Goal: Task Accomplishment & Management: Manage account settings

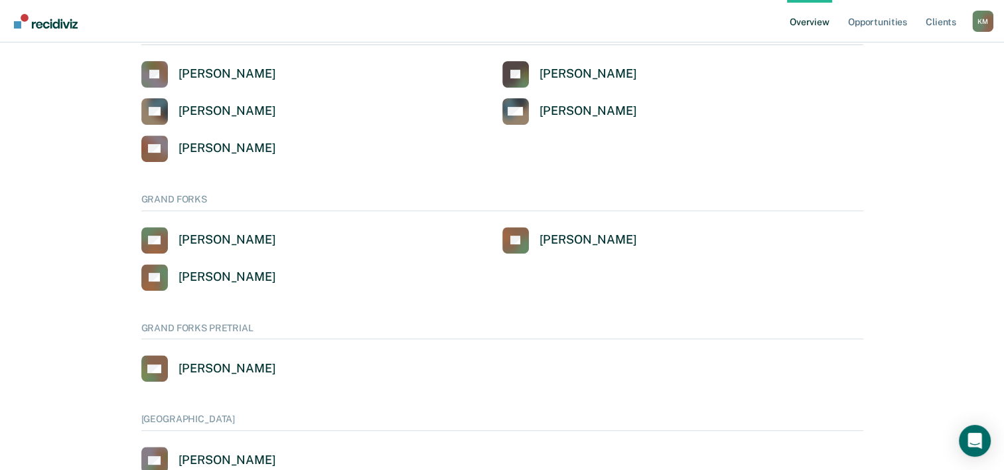
scroll to position [507, 0]
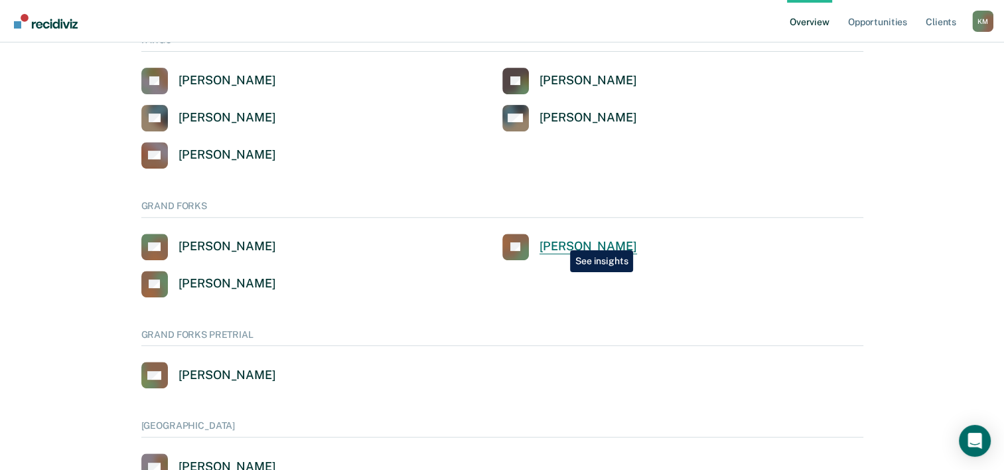
click at [560, 240] on div "[PERSON_NAME]" at bounding box center [588, 246] width 98 height 15
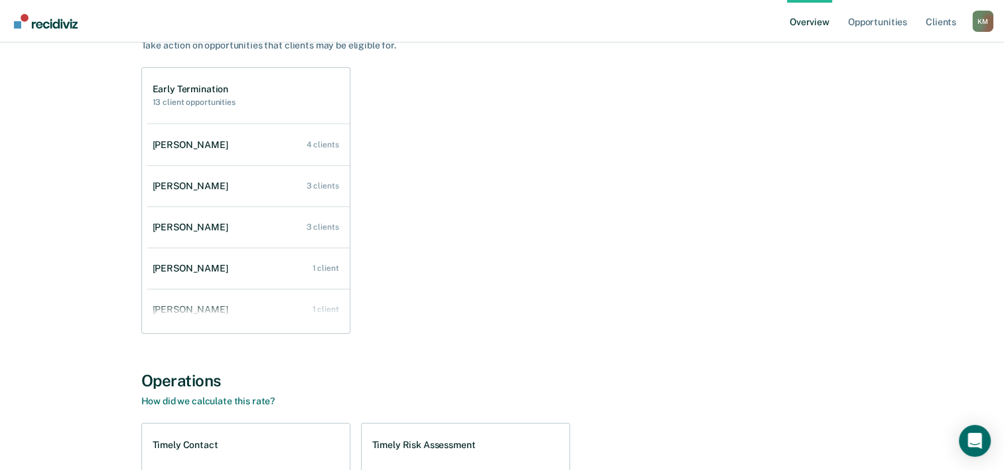
scroll to position [146, 0]
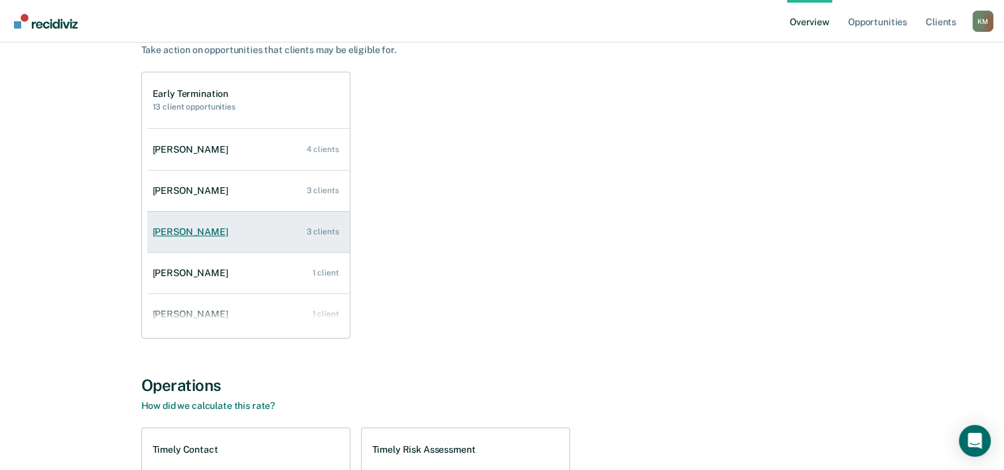
click at [227, 229] on link "[PERSON_NAME] 3 clients" at bounding box center [248, 232] width 202 height 38
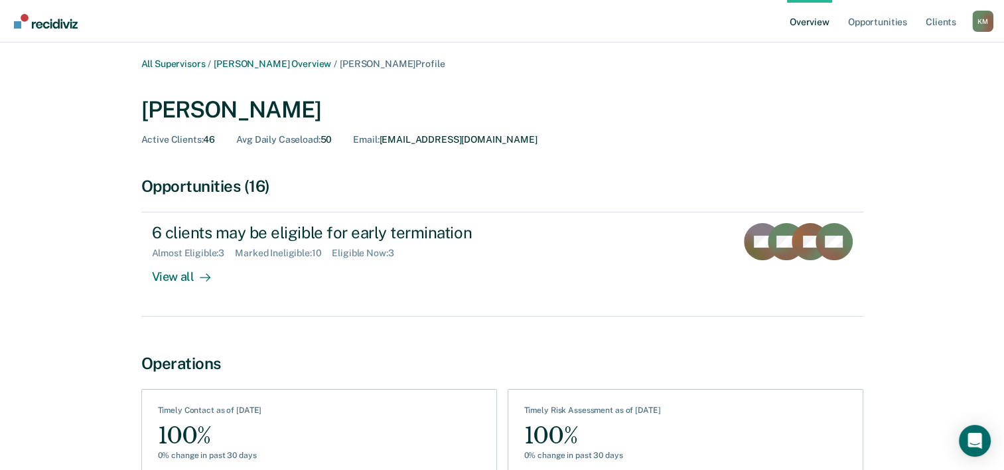
scroll to position [74, 0]
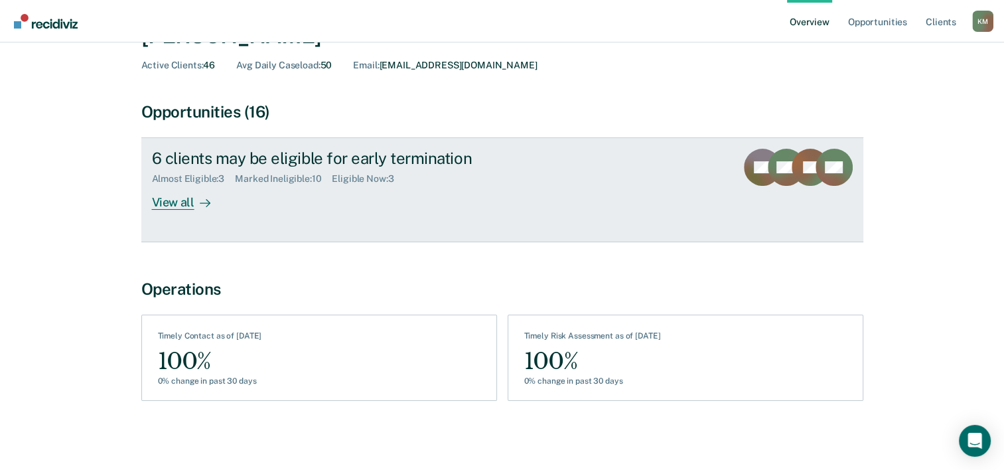
click at [348, 179] on div "Eligible Now : 3" at bounding box center [368, 178] width 72 height 11
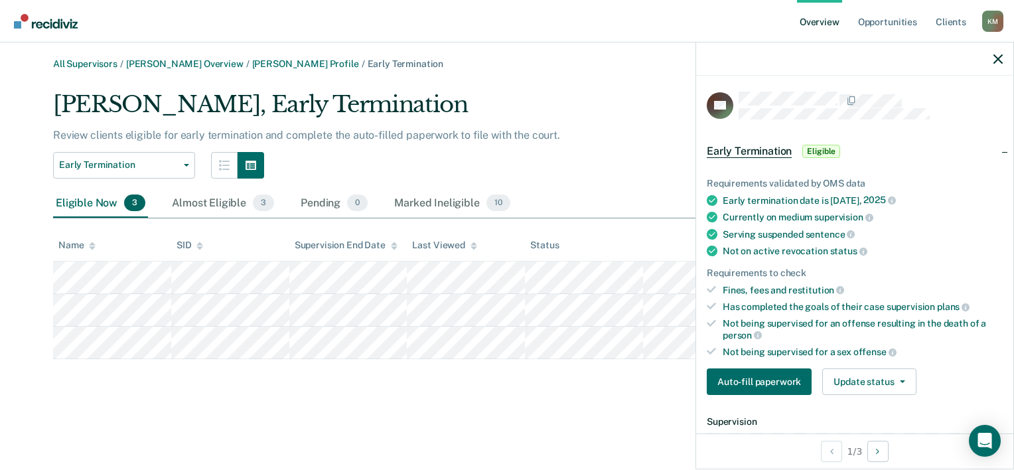
click at [844, 358] on div "Requirements validated by OMS data Early termination date is [DATE] Currently o…" at bounding box center [854, 281] width 317 height 249
click at [848, 370] on button "Update status" at bounding box center [869, 381] width 94 height 27
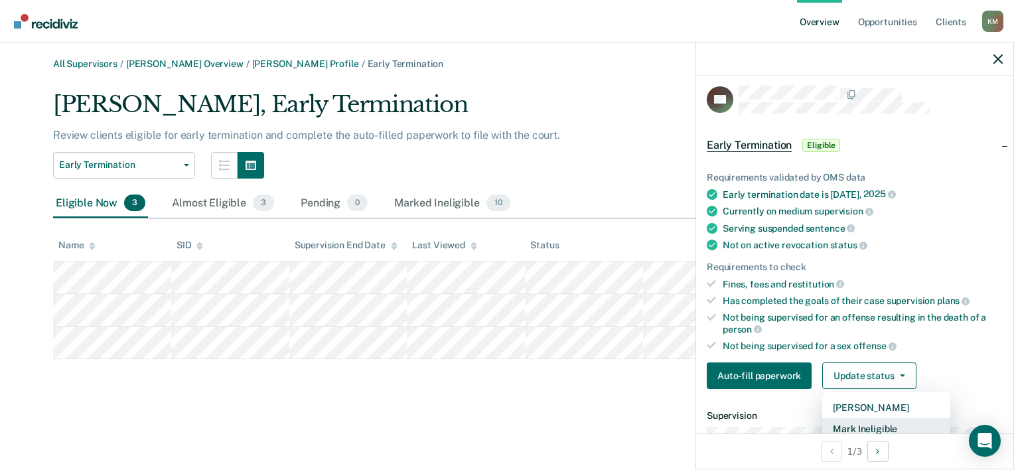
click at [865, 423] on button "Mark Ineligible" at bounding box center [886, 428] width 128 height 21
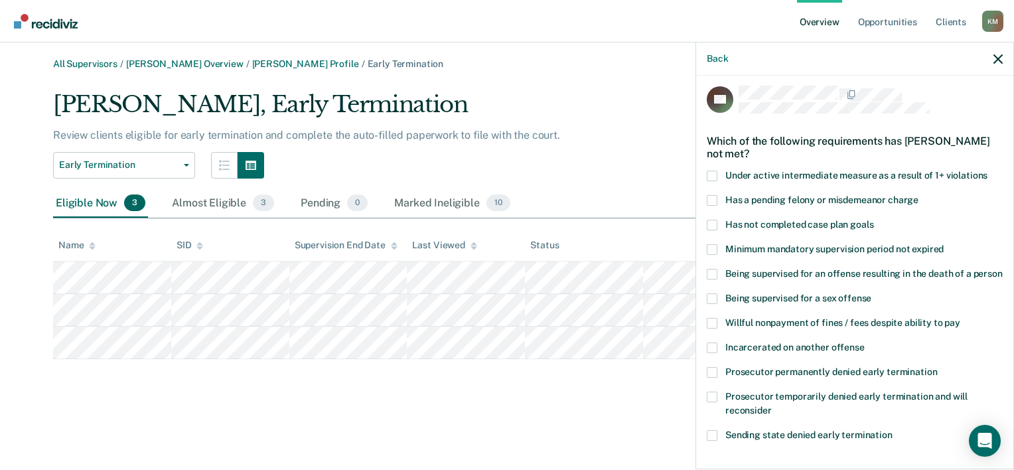
click at [712, 220] on span at bounding box center [711, 225] width 11 height 11
click at [873, 220] on input "Has not completed case plan goals" at bounding box center [873, 220] width 0 height 0
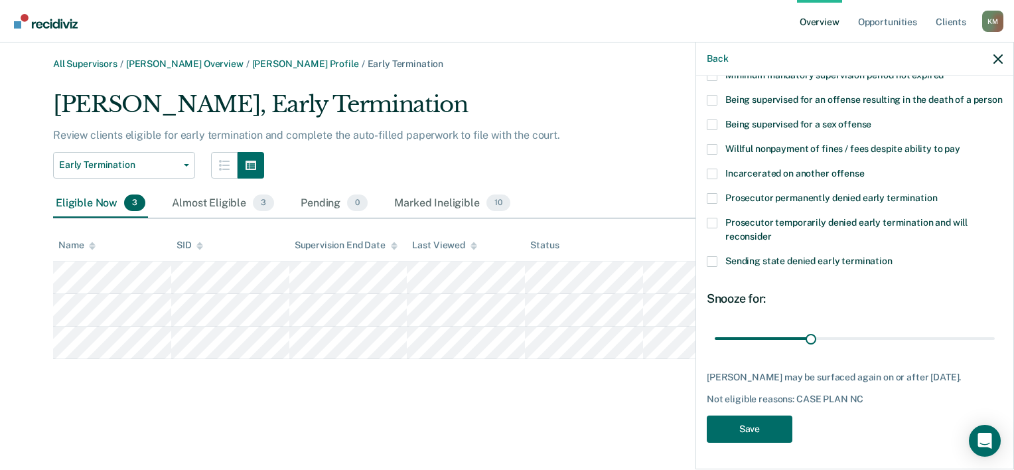
scroll to position [203, 0]
click at [817, 334] on input "range" at bounding box center [854, 338] width 280 height 23
drag, startPoint x: 816, startPoint y: 328, endPoint x: 986, endPoint y: 321, distance: 170.0
type input "87"
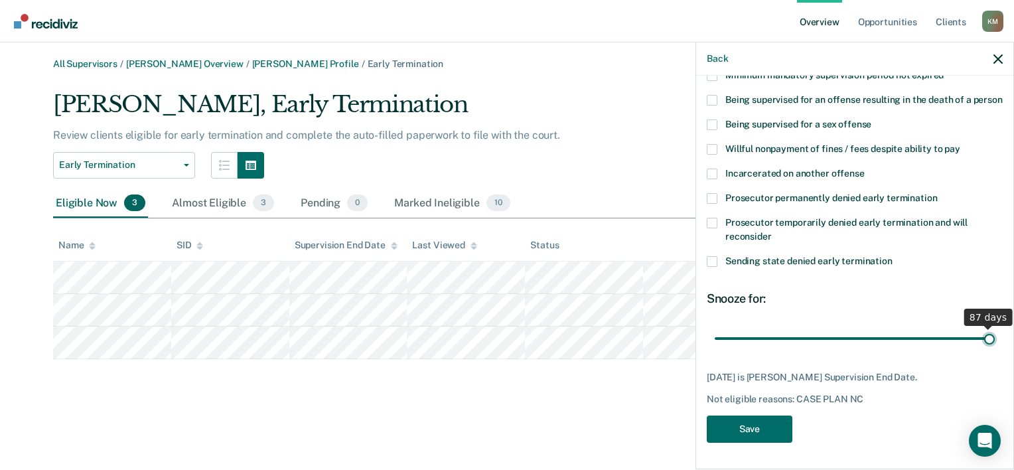
click at [986, 327] on input "range" at bounding box center [854, 338] width 280 height 23
click at [774, 422] on button "Save" at bounding box center [749, 428] width 86 height 27
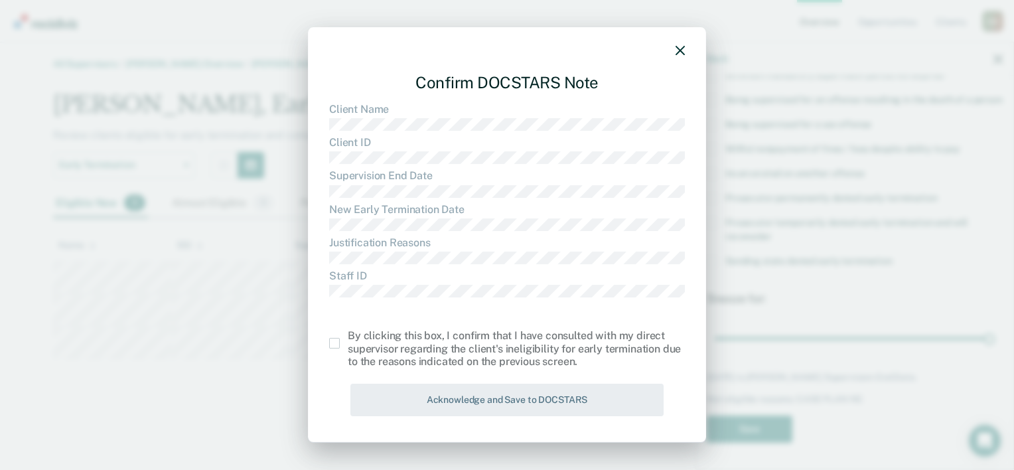
click at [340, 344] on label at bounding box center [338, 343] width 19 height 11
click at [348, 338] on input "checkbox" at bounding box center [348, 338] width 0 height 0
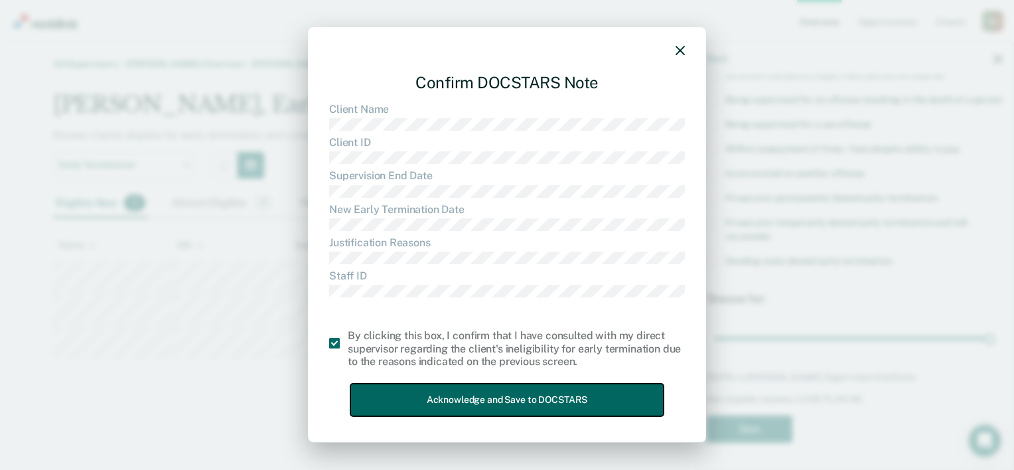
click at [440, 401] on button "Acknowledge and Save to DOCSTARS" at bounding box center [506, 399] width 313 height 33
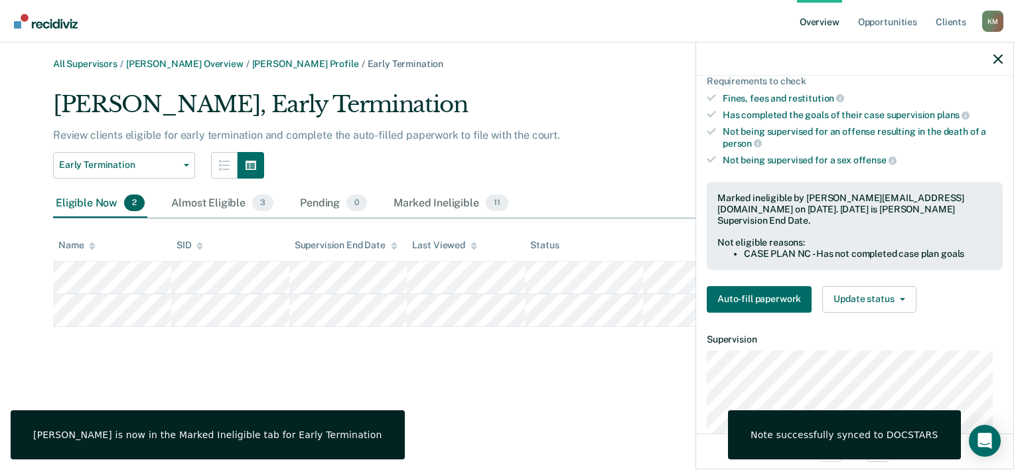
click at [440, 401] on div "All Supervisors / [PERSON_NAME] Overview / [PERSON_NAME] Profile / Early Termin…" at bounding box center [507, 242] width 982 height 369
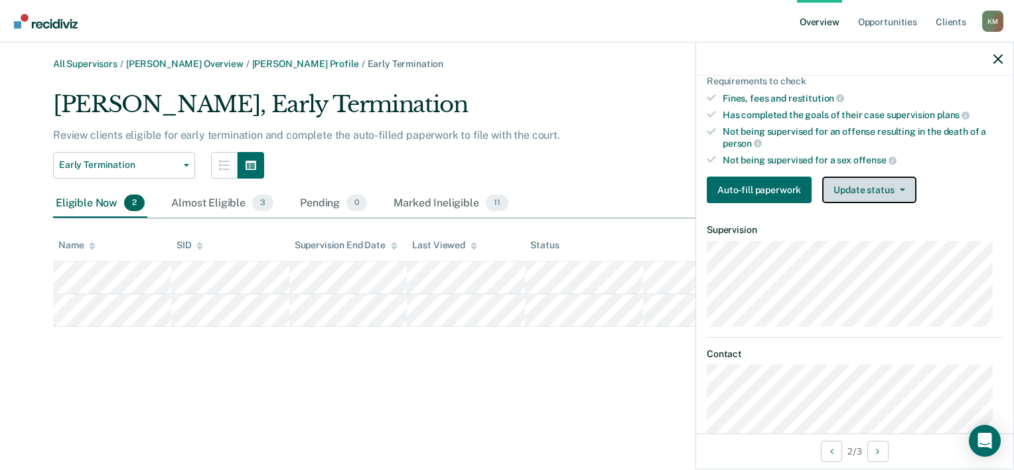
click at [848, 180] on button "Update status" at bounding box center [869, 189] width 94 height 27
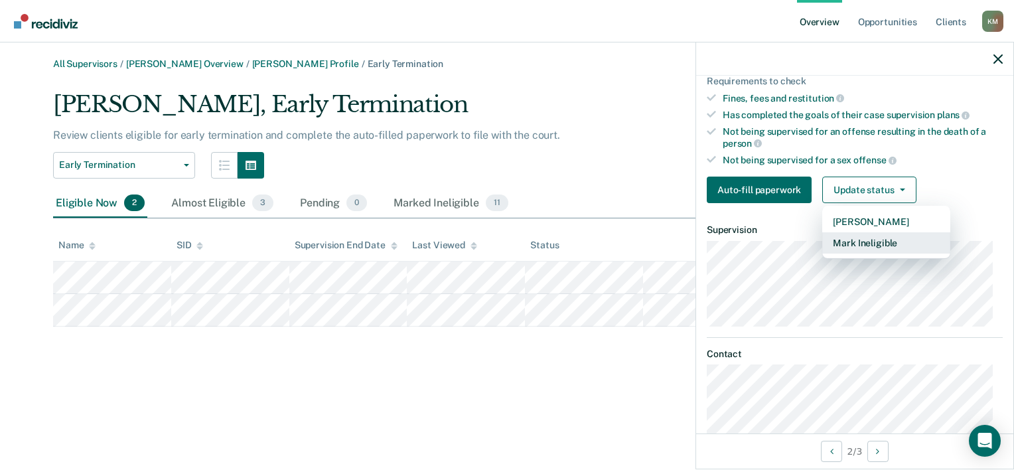
click at [877, 239] on button "Mark Ineligible" at bounding box center [886, 242] width 128 height 21
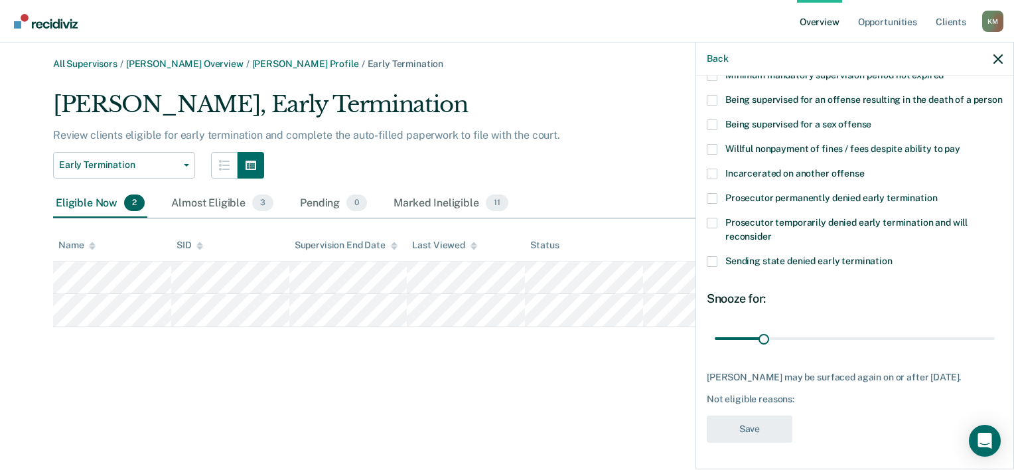
click at [714, 95] on span at bounding box center [711, 100] width 11 height 11
click at [1002, 95] on input "Being supervised for an offense resulting in the death of a person" at bounding box center [1002, 95] width 0 height 0
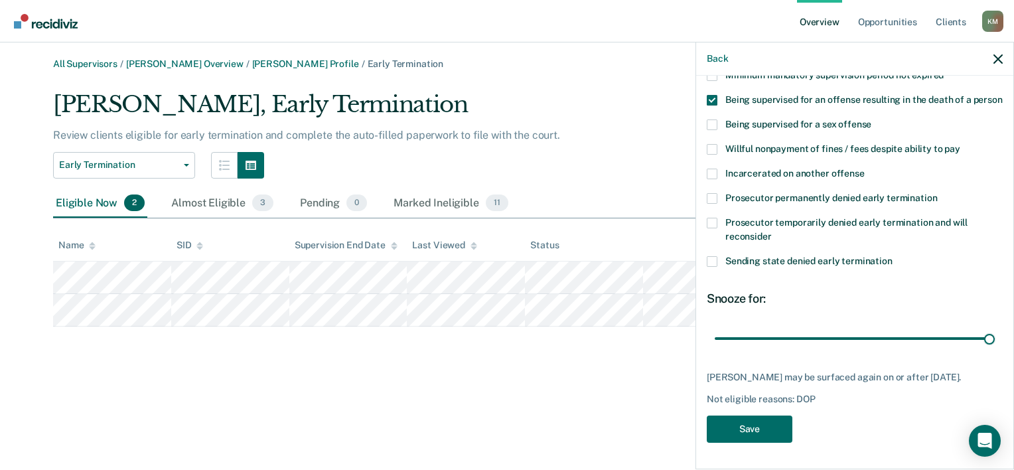
drag, startPoint x: 765, startPoint y: 338, endPoint x: 992, endPoint y: 348, distance: 227.1
type input "180"
click at [992, 348] on input "range" at bounding box center [854, 338] width 280 height 23
click at [772, 419] on button "Save" at bounding box center [749, 428] width 86 height 27
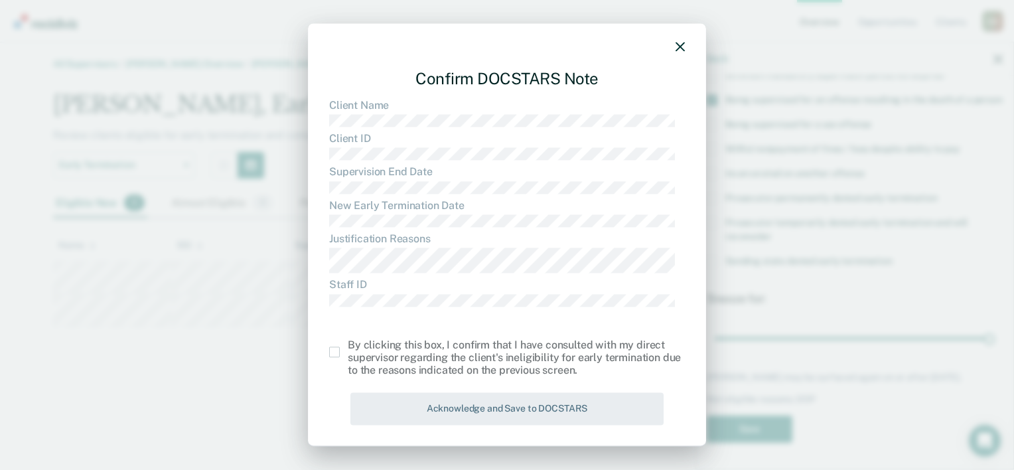
click at [337, 350] on span at bounding box center [334, 352] width 11 height 11
click at [348, 347] on input "checkbox" at bounding box center [348, 347] width 0 height 0
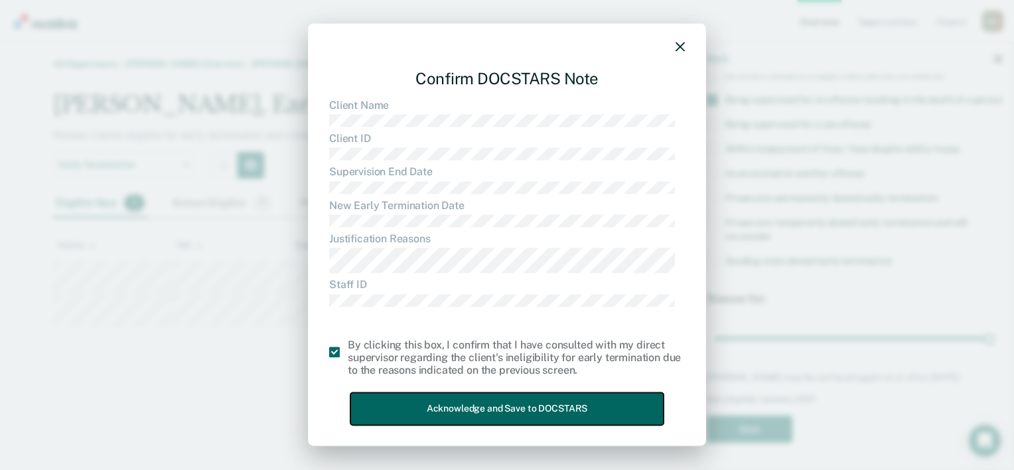
click at [435, 411] on button "Acknowledge and Save to DOCSTARS" at bounding box center [506, 409] width 313 height 33
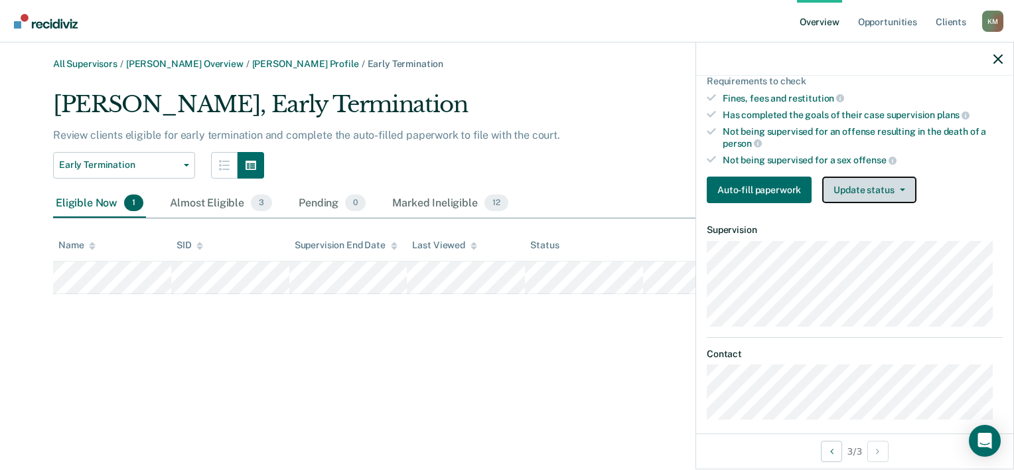
click at [870, 176] on button "Update status" at bounding box center [869, 189] width 94 height 27
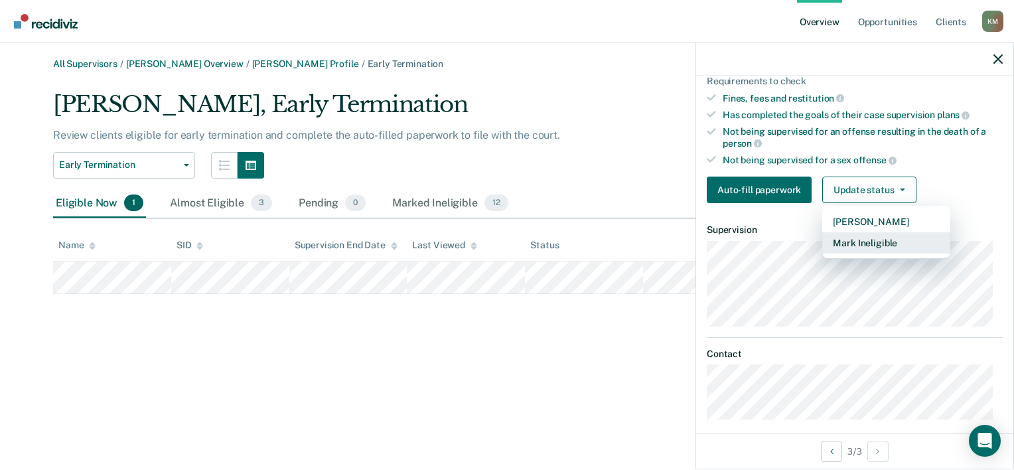
click at [873, 236] on button "Mark Ineligible" at bounding box center [886, 242] width 128 height 21
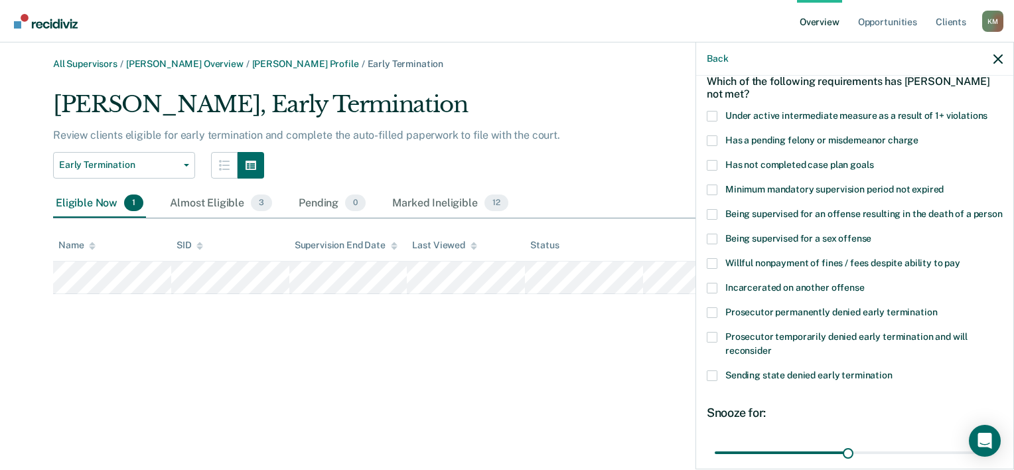
scroll to position [68, 0]
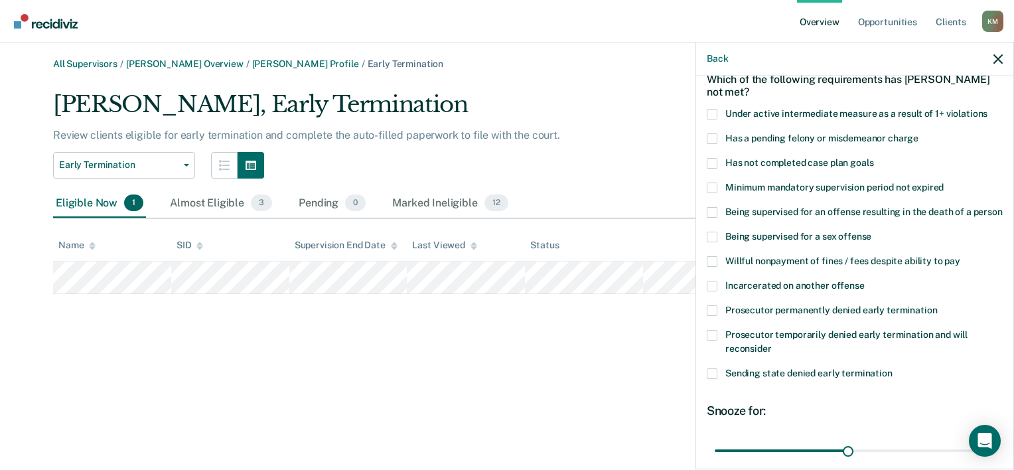
click at [712, 162] on span at bounding box center [711, 163] width 11 height 11
click at [873, 158] on input "Has not completed case plan goals" at bounding box center [873, 158] width 0 height 0
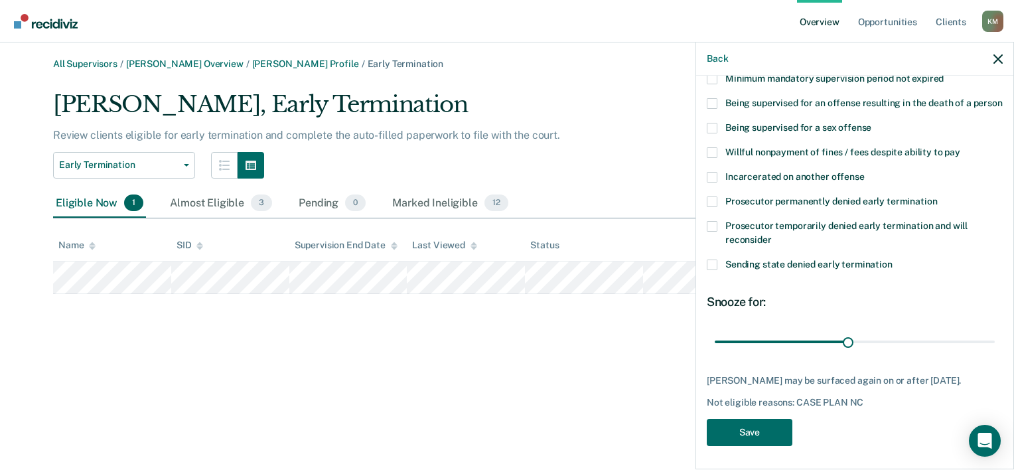
scroll to position [192, 0]
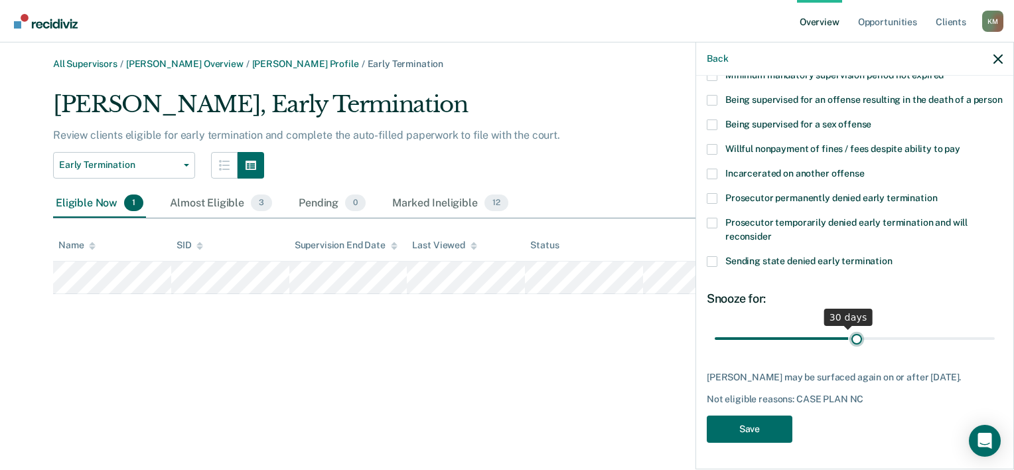
click at [850, 342] on input "range" at bounding box center [854, 338] width 280 height 23
drag, startPoint x: 846, startPoint y: 341, endPoint x: 992, endPoint y: 347, distance: 146.1
type input "62"
click at [992, 347] on input "range" at bounding box center [854, 338] width 280 height 23
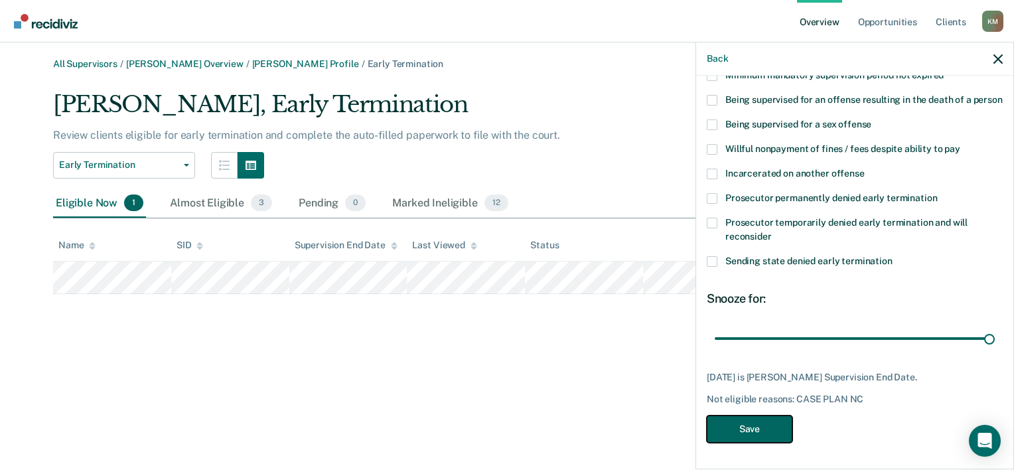
click at [775, 433] on button "Save" at bounding box center [749, 428] width 86 height 27
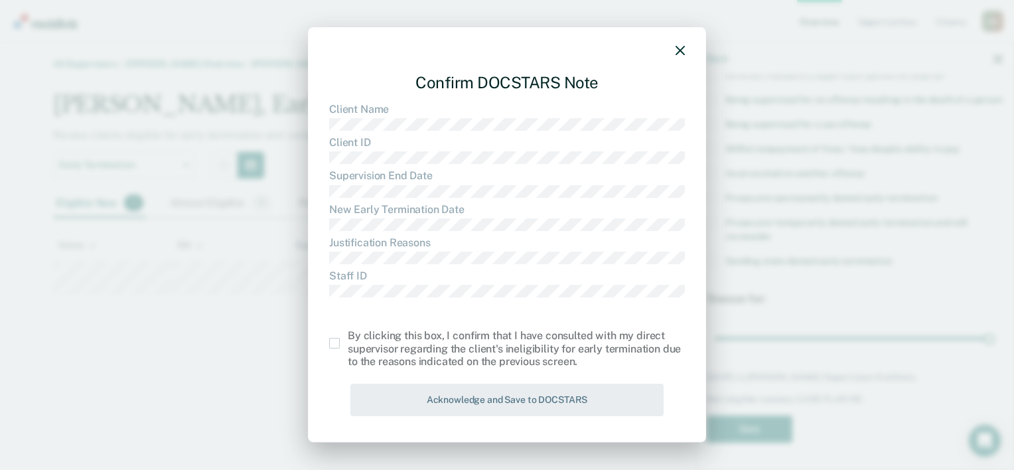
click at [329, 344] on span at bounding box center [334, 343] width 11 height 11
click at [348, 338] on input "checkbox" at bounding box center [348, 338] width 0 height 0
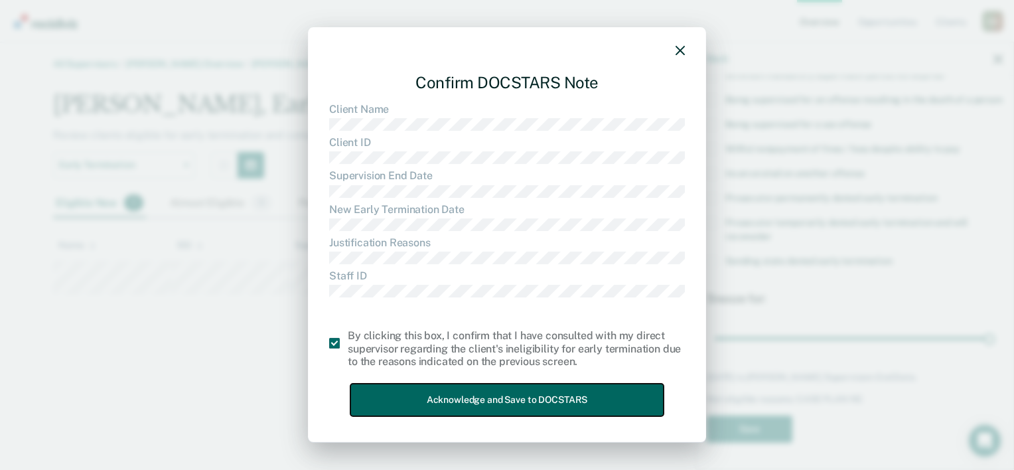
click at [440, 394] on button "Acknowledge and Save to DOCSTARS" at bounding box center [506, 399] width 313 height 33
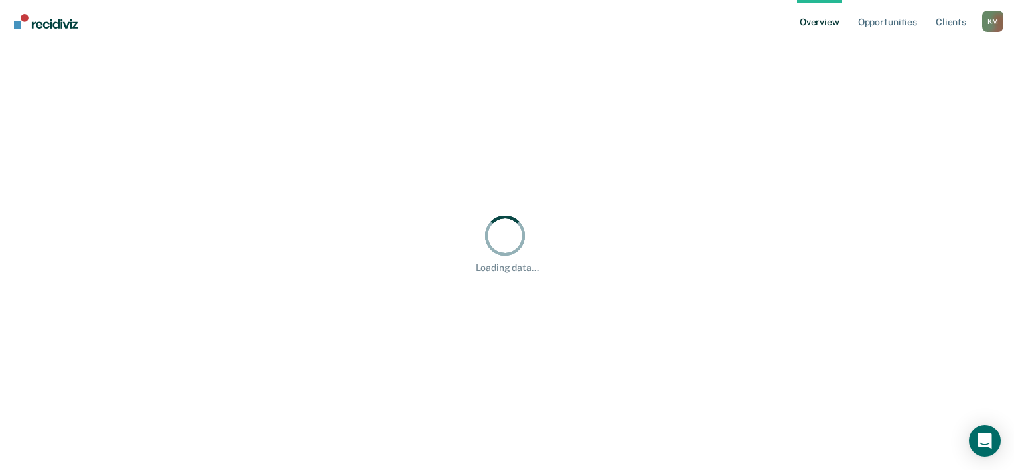
click at [74, 270] on div "Loading data... Loading data..." at bounding box center [507, 242] width 982 height 369
